Goal: Find specific page/section: Find specific page/section

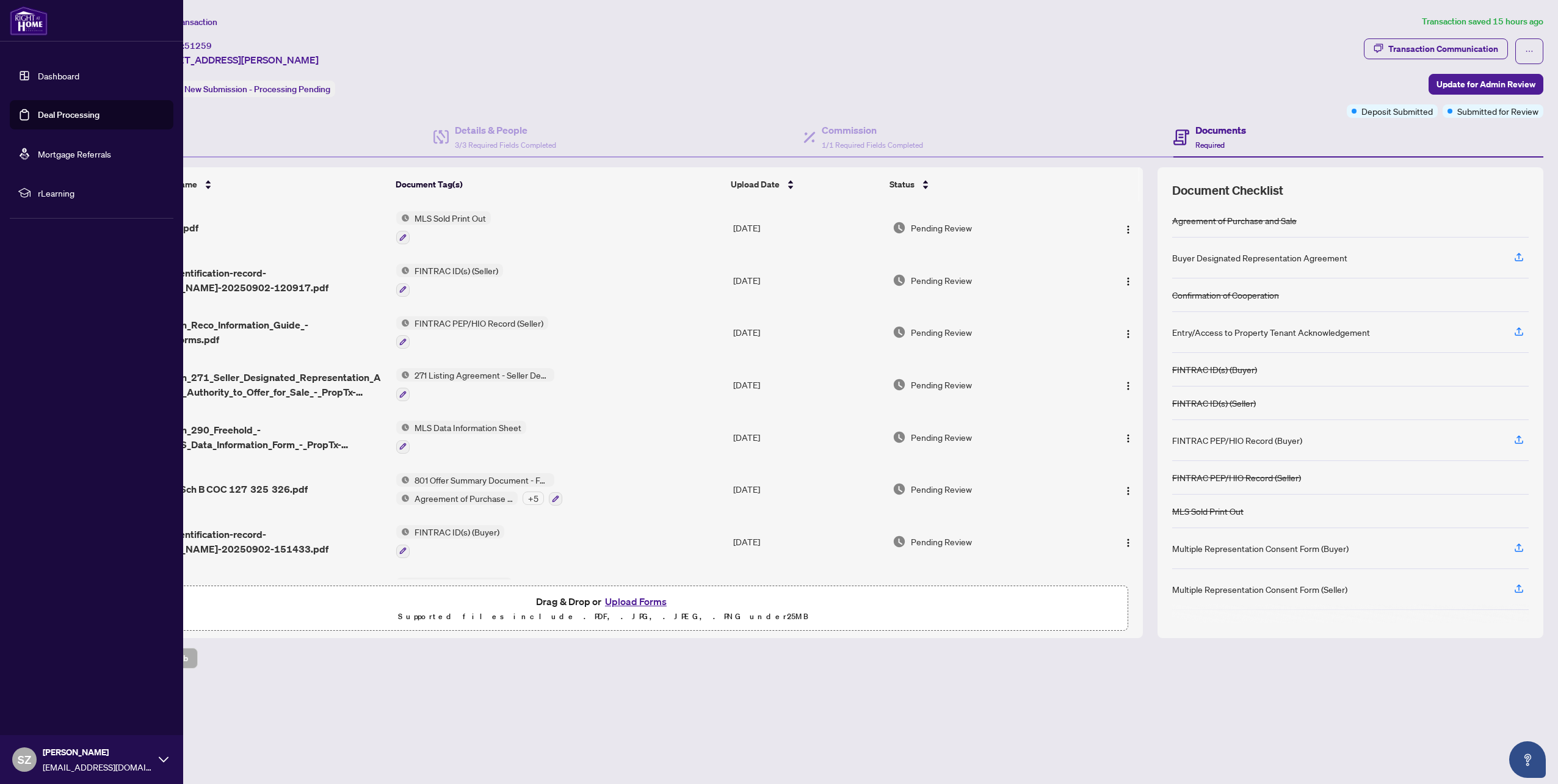
click at [44, 80] on link "Dashboard" at bounding box center [59, 75] width 42 height 11
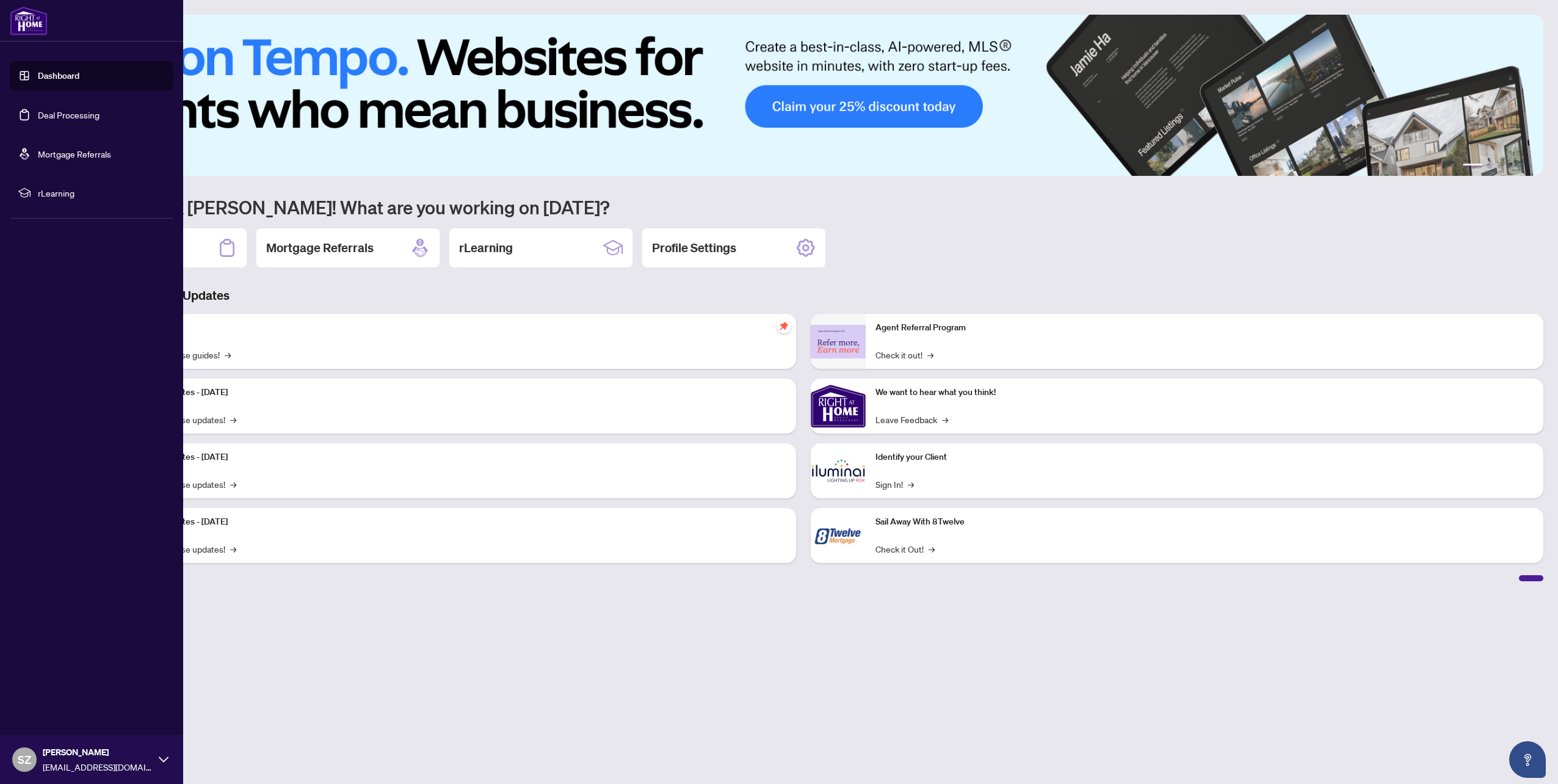
click at [100, 116] on link "Deal Processing" at bounding box center [69, 115] width 62 height 11
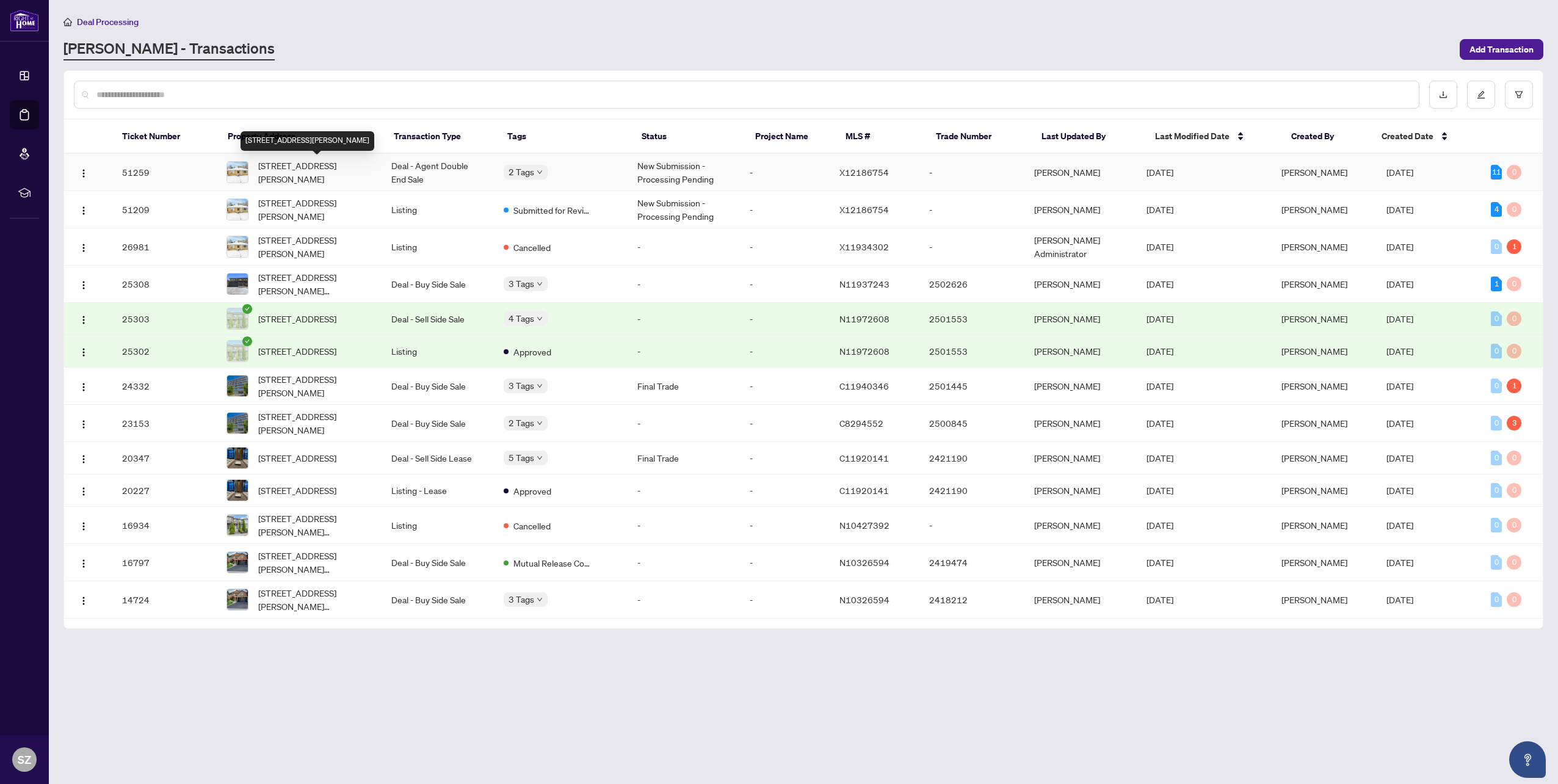
click at [323, 179] on span "[STREET_ADDRESS][PERSON_NAME]" at bounding box center [315, 172] width 113 height 27
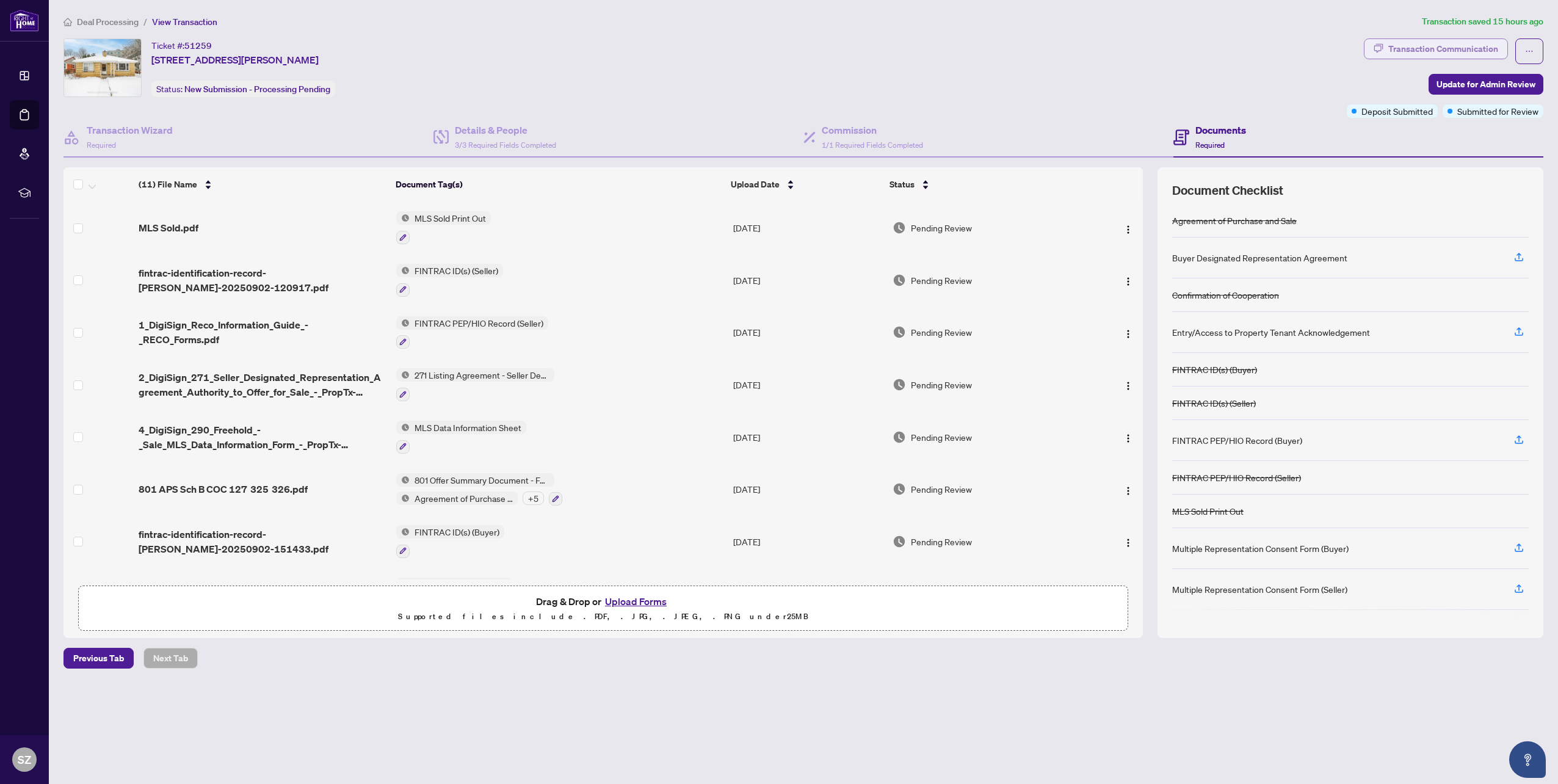
click at [1418, 49] on div "Transaction Communication" at bounding box center [1443, 48] width 110 height 19
type textarea "**********"
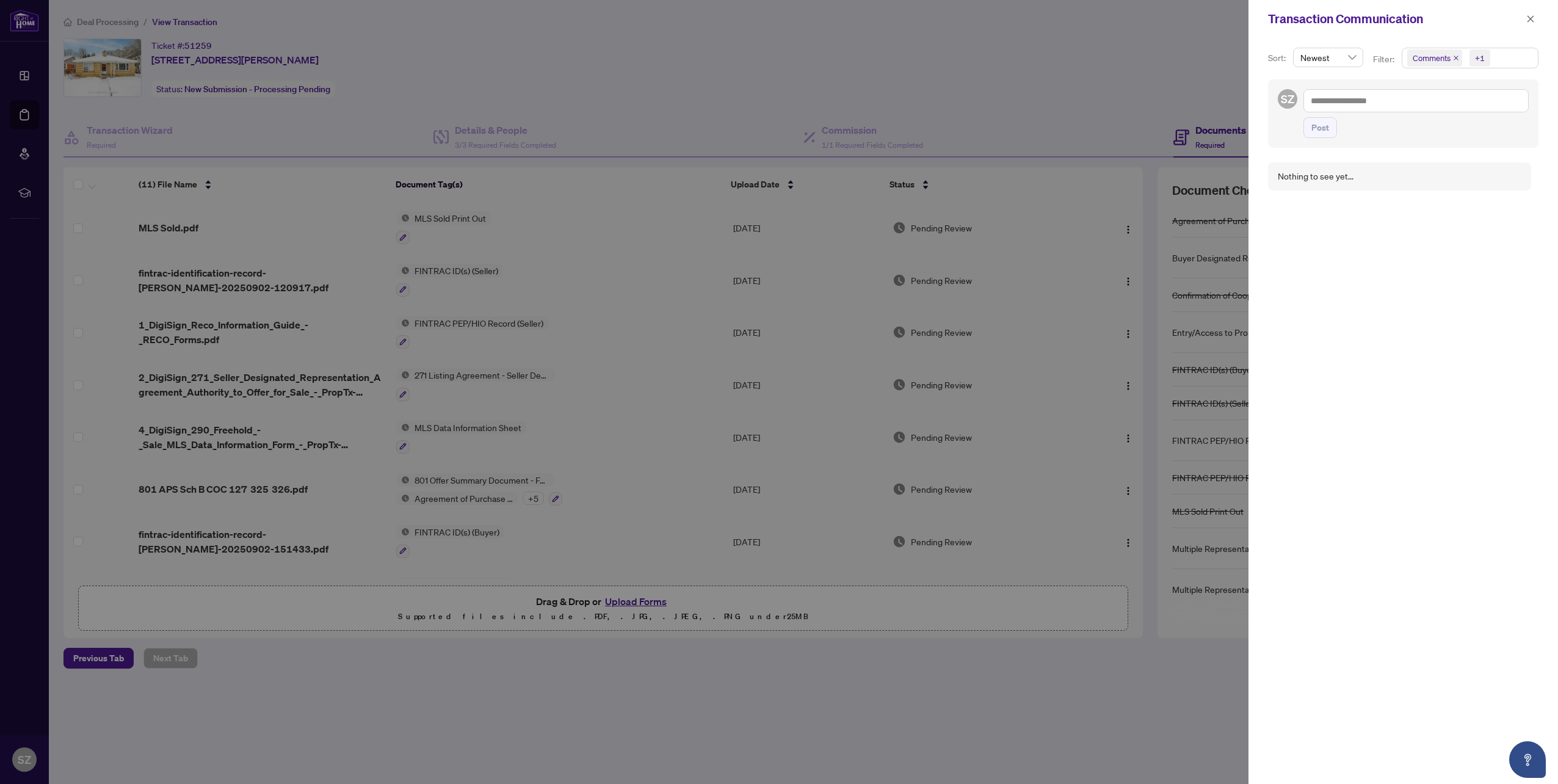
click at [1353, 63] on span "Newest" at bounding box center [1328, 57] width 56 height 19
click at [1346, 52] on span "Newest" at bounding box center [1328, 57] width 56 height 19
click at [1454, 59] on icon "close" at bounding box center [1456, 58] width 5 height 5
click at [1469, 57] on icon "close" at bounding box center [1467, 58] width 6 height 6
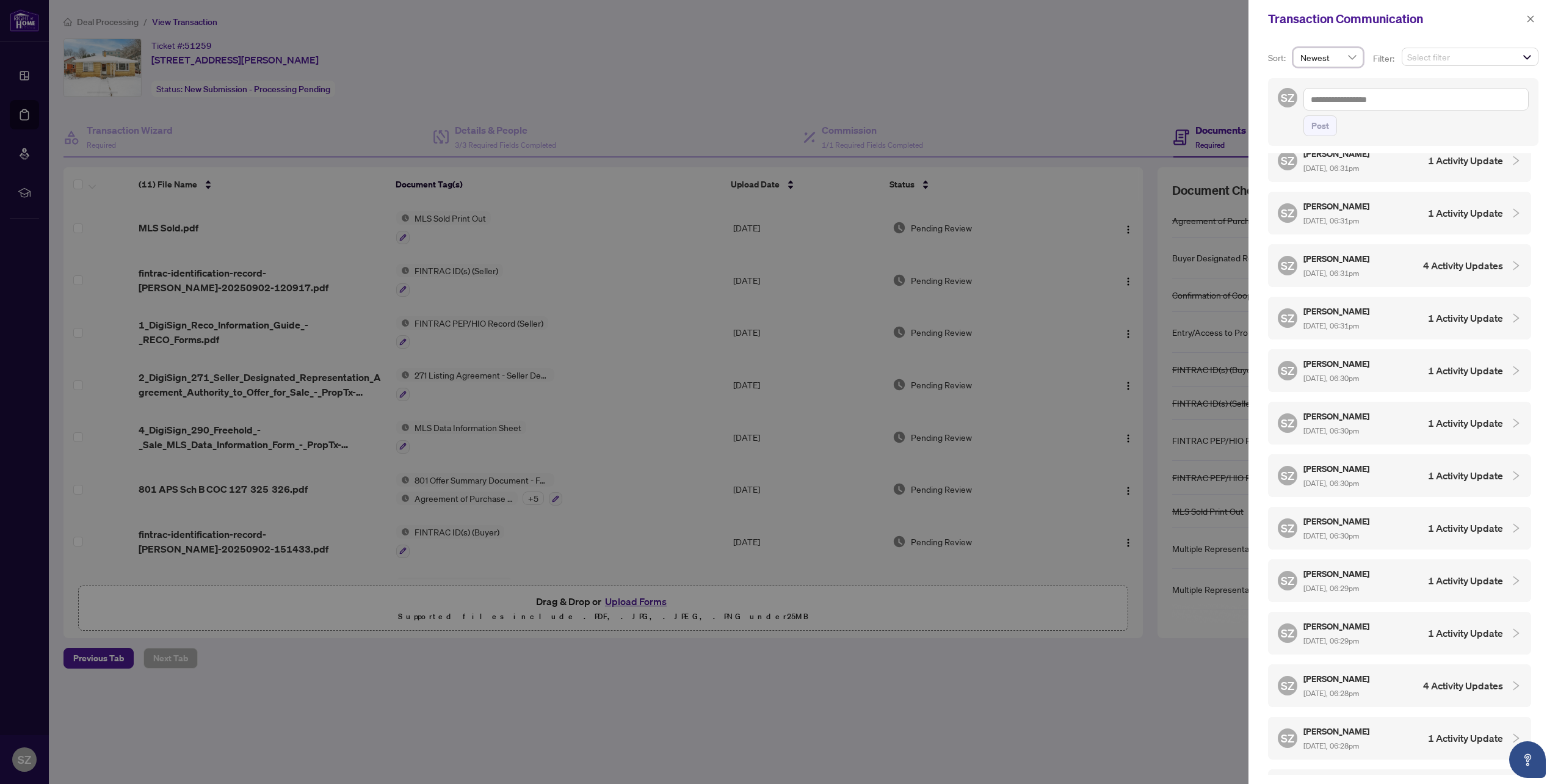
scroll to position [658, 0]
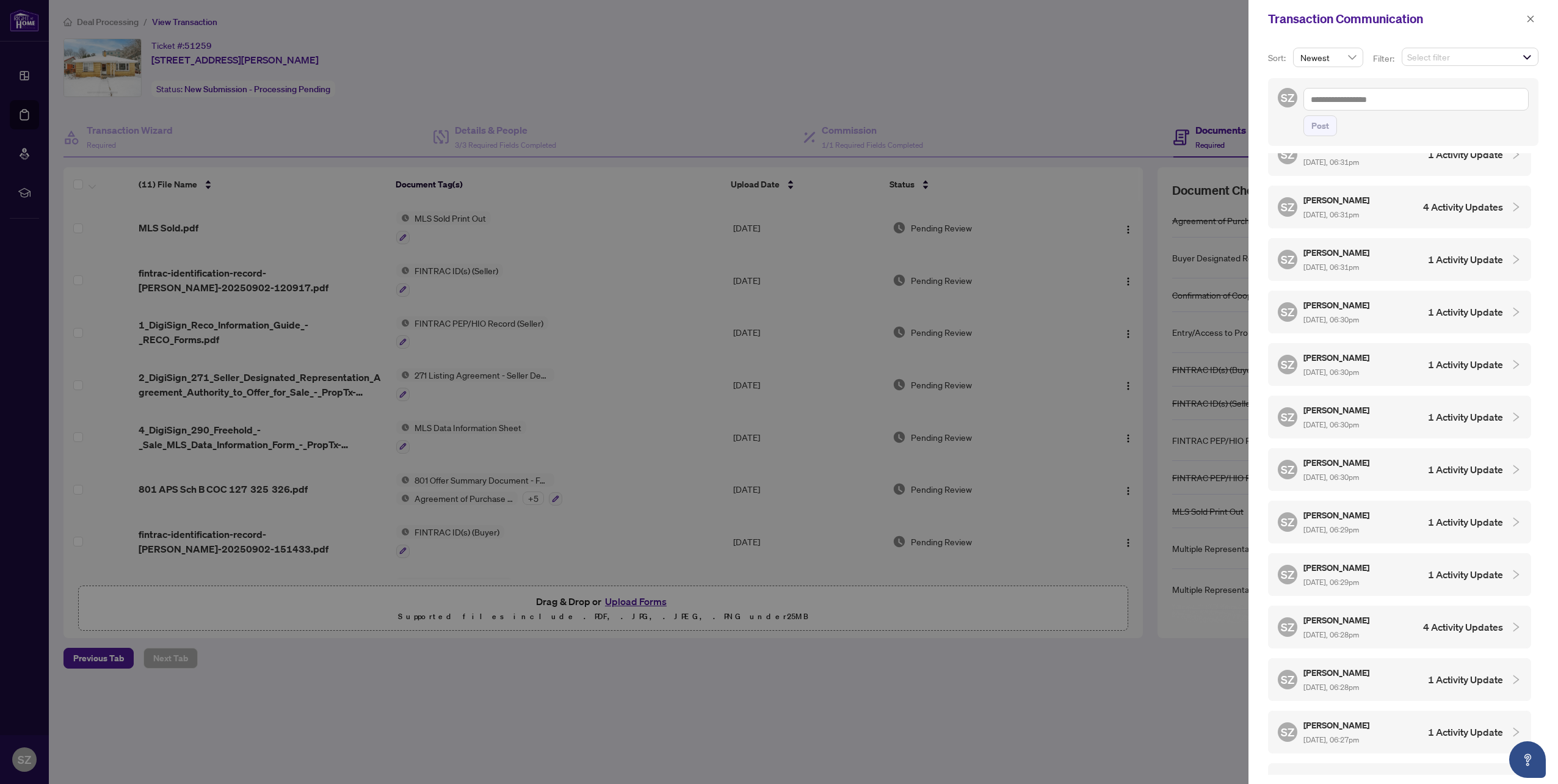
drag, startPoint x: 1534, startPoint y: 528, endPoint x: 1540, endPoint y: 564, distance: 36.5
click at [1540, 564] on div "Sort: Newest desc asc Newest Oldest Filter: Select filter SZ Post SZ [PERSON_NA…" at bounding box center [1403, 411] width 310 height 746
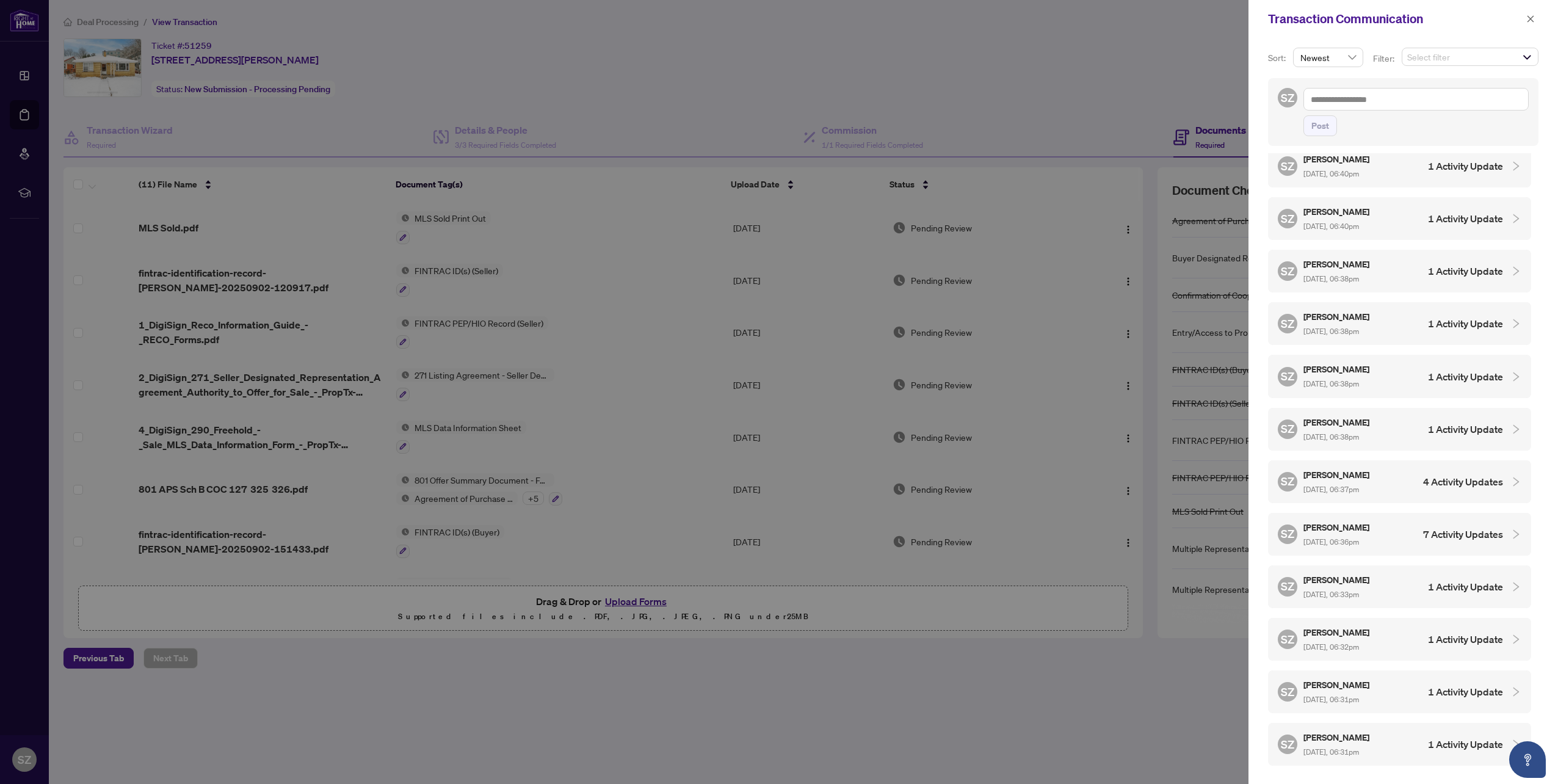
scroll to position [0, 0]
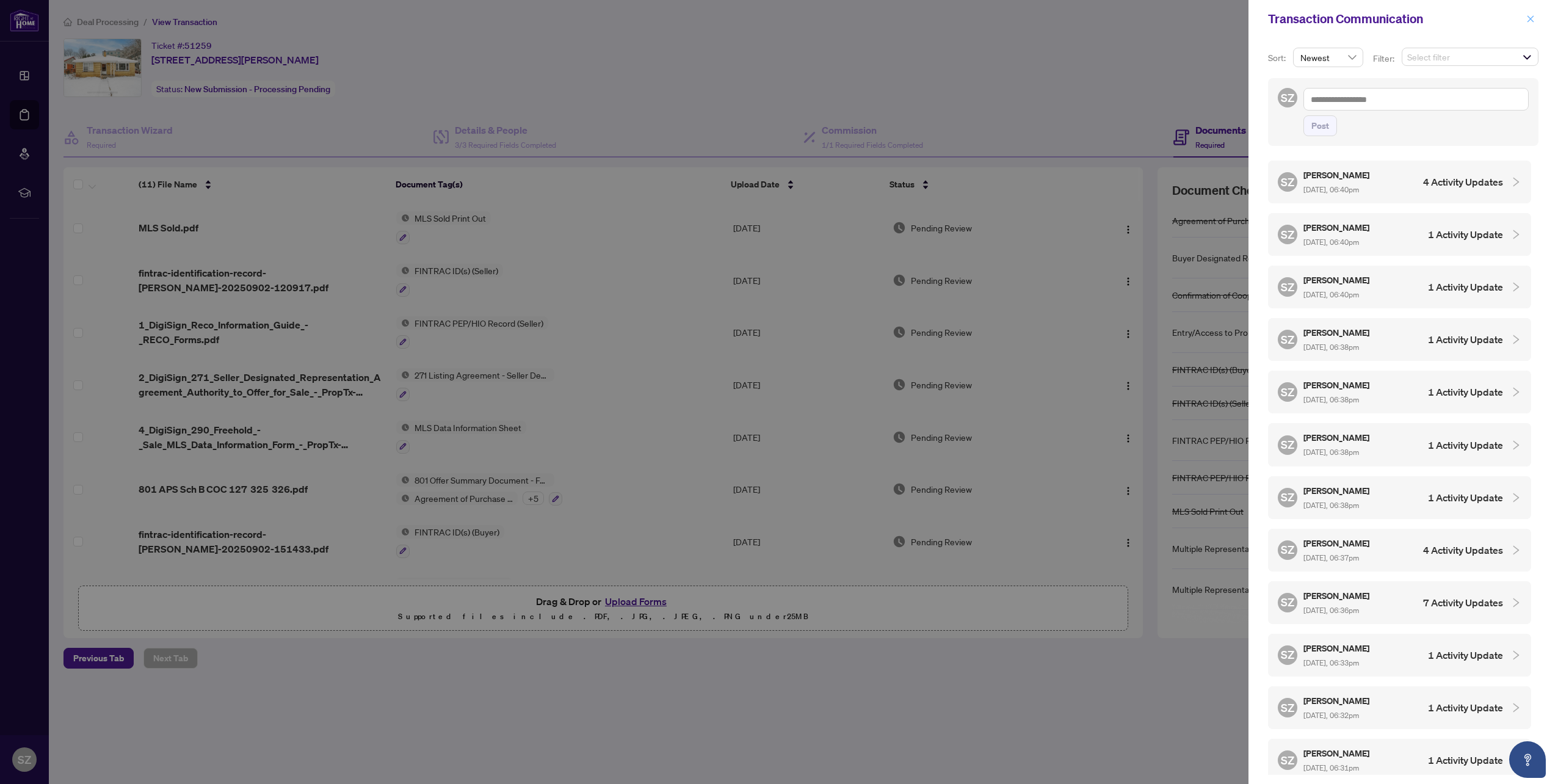
click at [1531, 15] on icon "close" at bounding box center [1530, 19] width 8 height 8
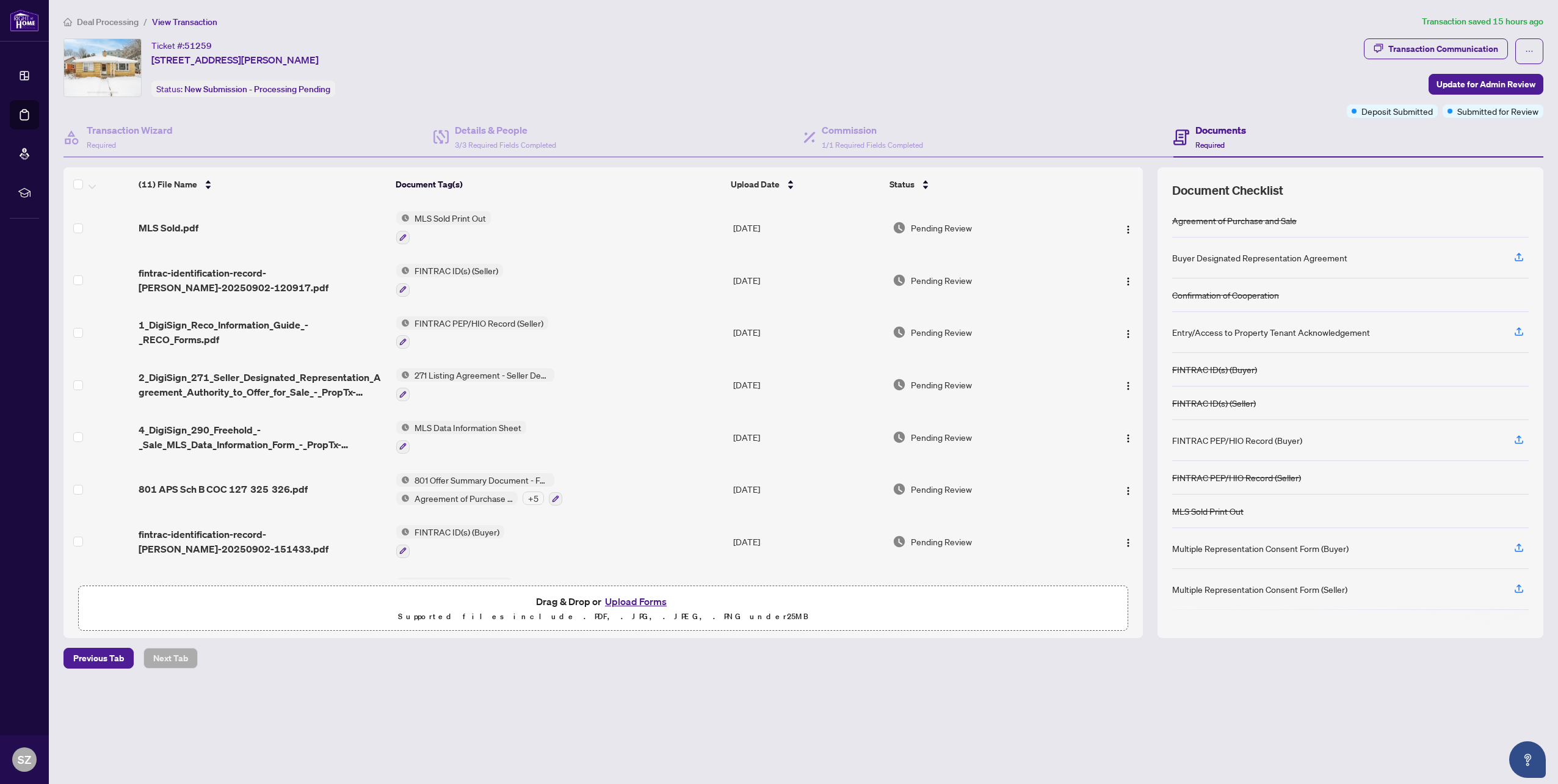
click at [915, 642] on div "Deal Processing / View Transaction Transaction saved 15 hours ago Ticket #: 512…" at bounding box center [804, 342] width 1489 height 654
